Goal: Browse casually: Explore the website without a specific task or goal

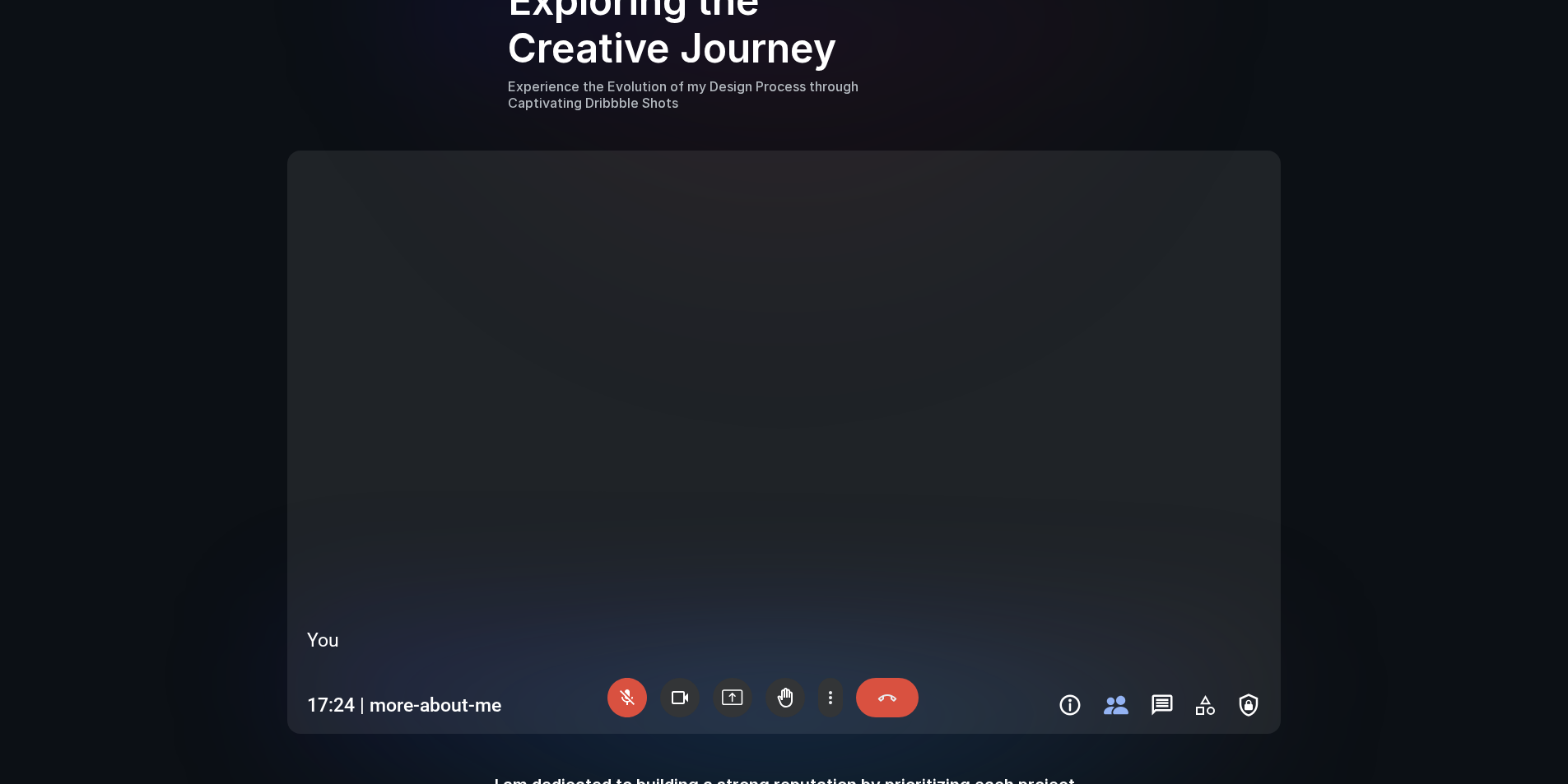
scroll to position [1728, 0]
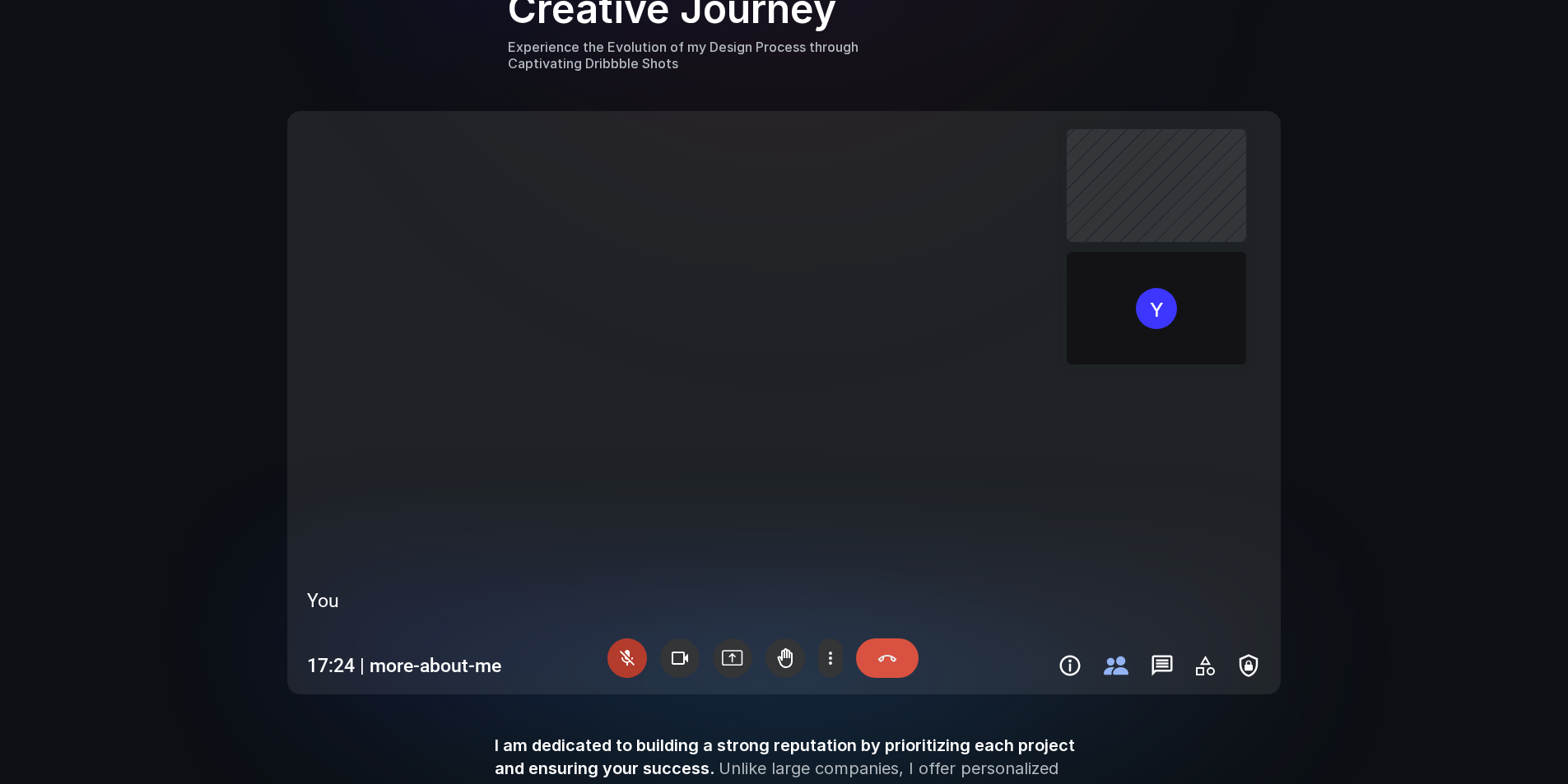
click at [627, 658] on div at bounding box center [627, 658] width 40 height 39
click at [631, 660] on div at bounding box center [627, 658] width 40 height 39
click at [668, 655] on use at bounding box center [679, 658] width 40 height 39
click at [882, 656] on div at bounding box center [887, 658] width 62 height 39
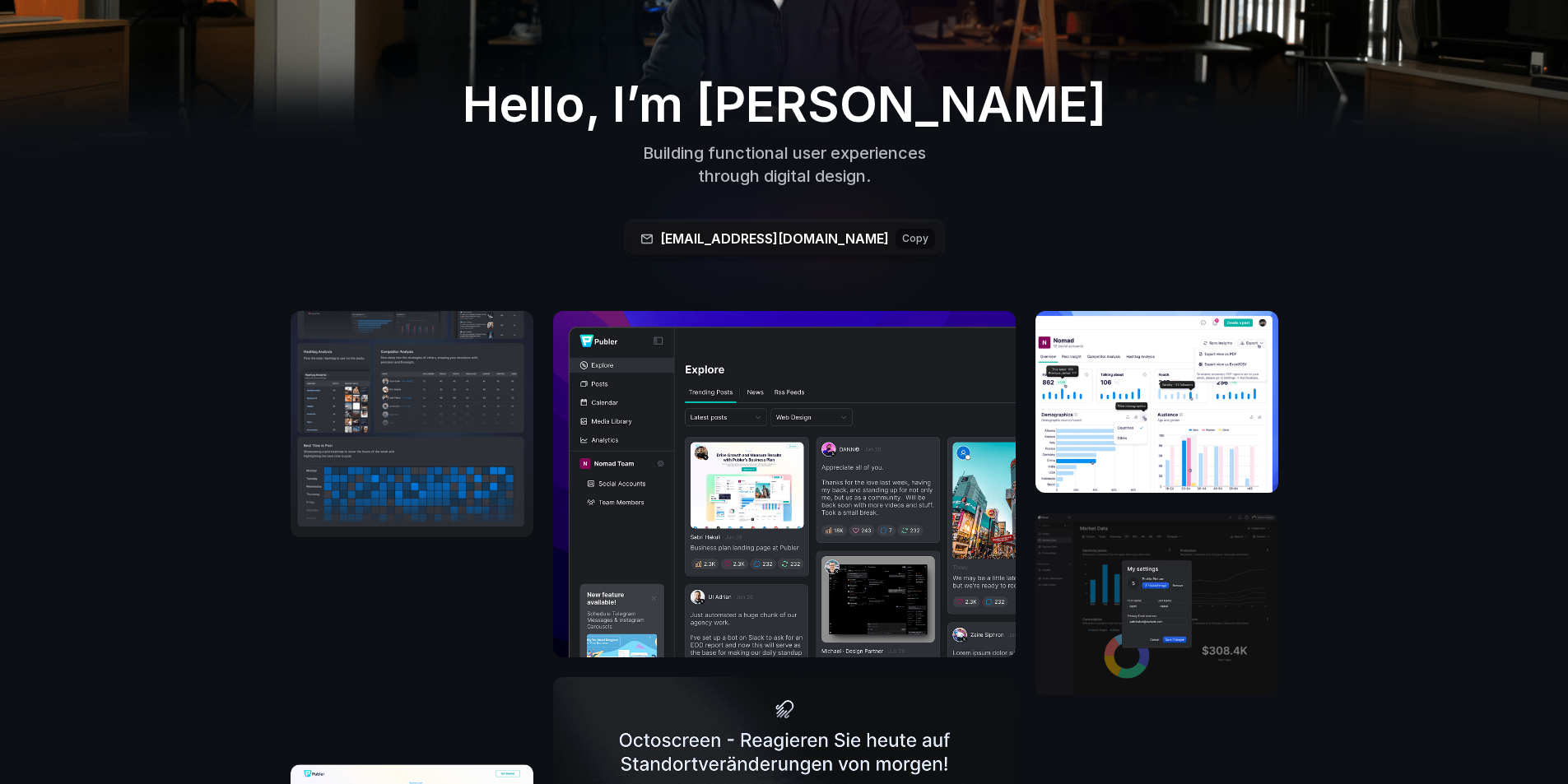
scroll to position [0, 0]
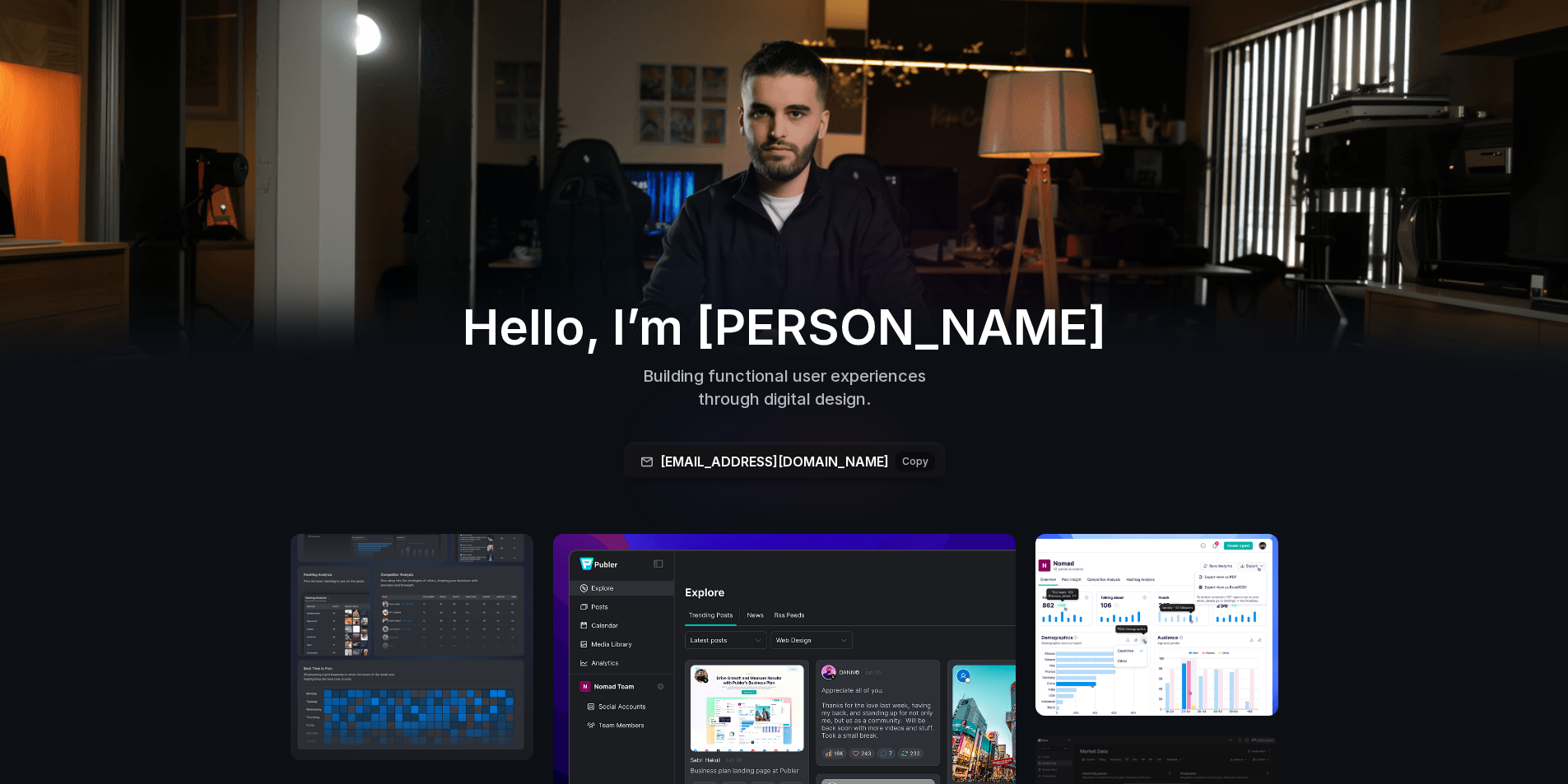
click at [796, 115] on img at bounding box center [784, 207] width 1568 height 529
click at [816, 193] on img at bounding box center [784, 207] width 1568 height 529
click at [856, 282] on div at bounding box center [887, 312] width 378 height 139
click at [763, 282] on div at bounding box center [887, 312] width 378 height 139
